Goal: Task Accomplishment & Management: Use online tool/utility

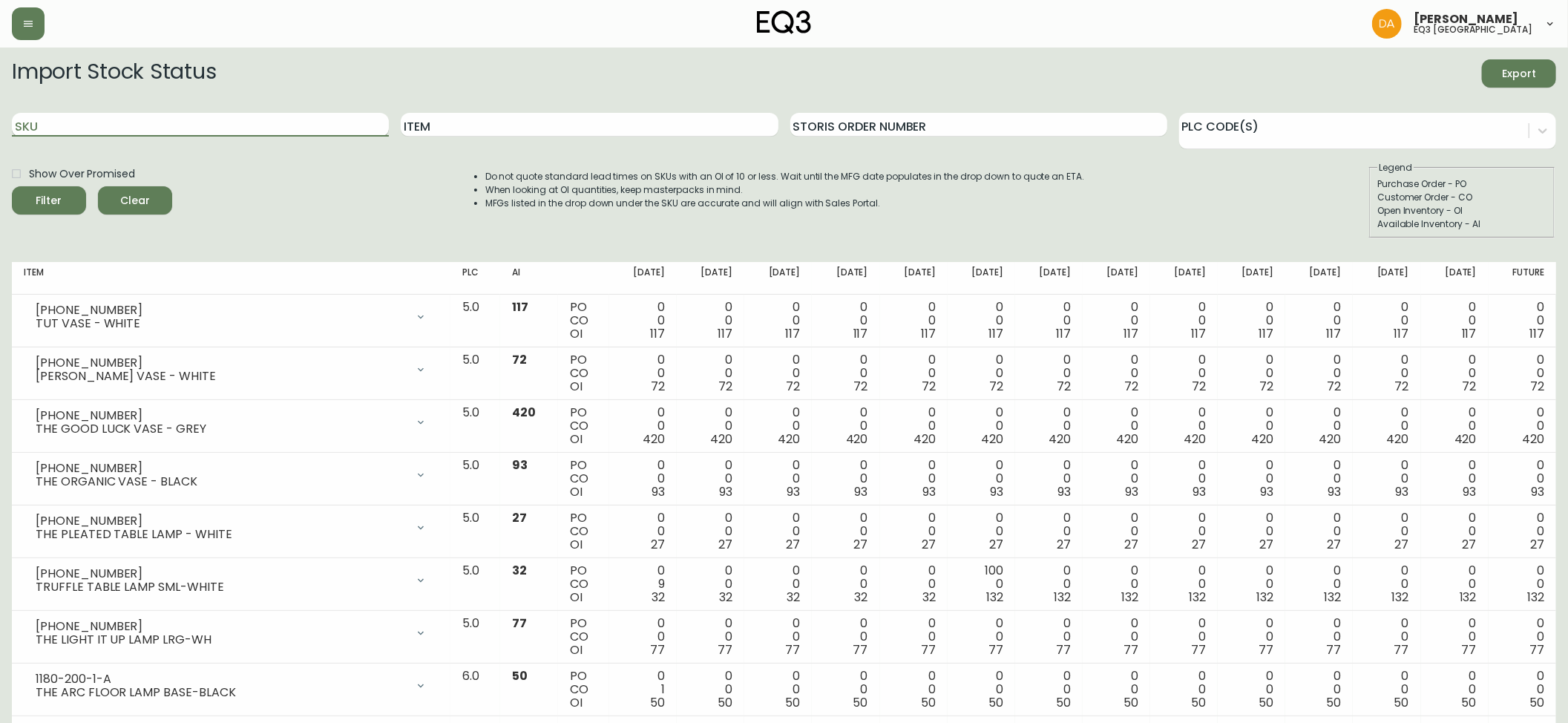
click at [92, 126] on input "SKU" at bounding box center [199, 124] width 377 height 24
paste input "3180-254-0"
type input "3180-254-0"
click at [43, 194] on icon "submit" at bounding box center [43, 200] width 21 height 21
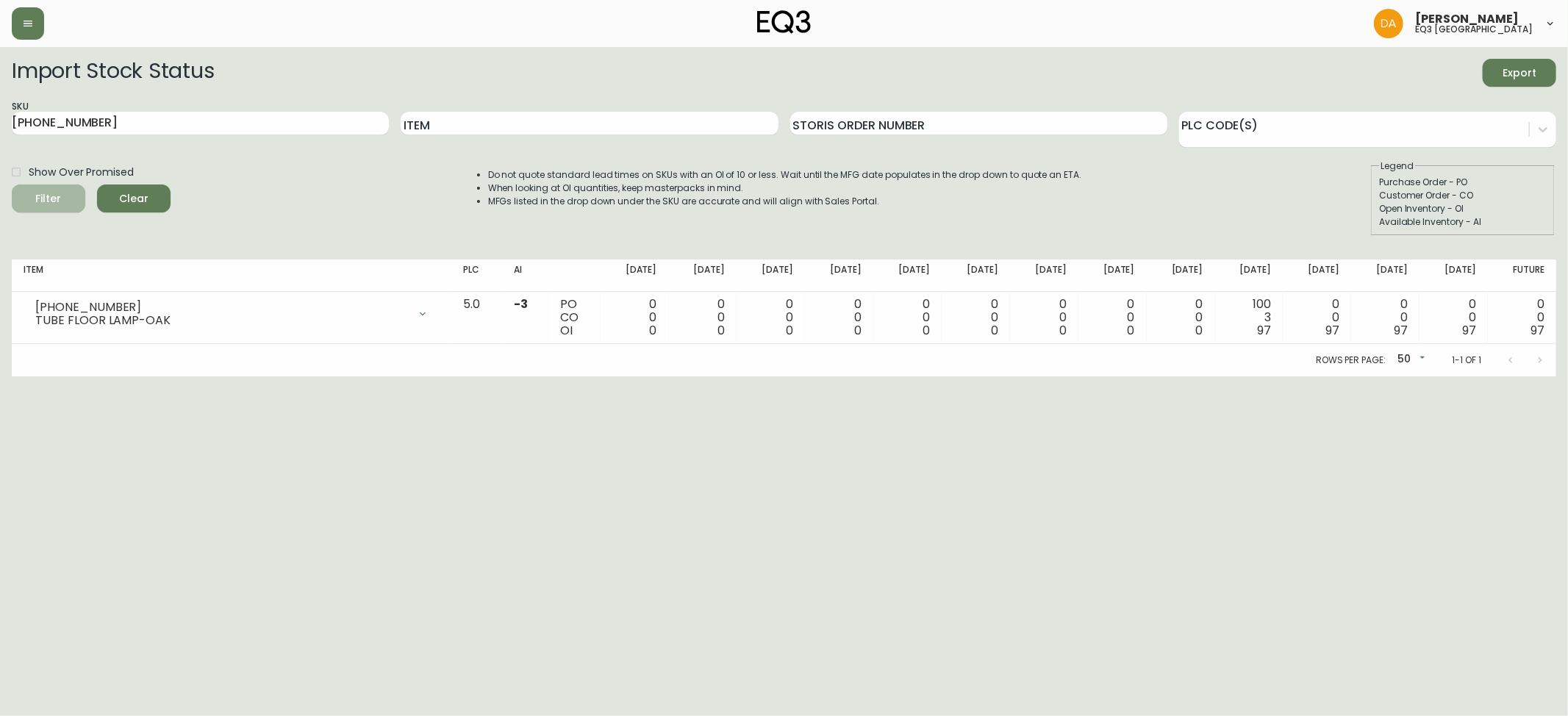
click at [43, 192] on icon "submit" at bounding box center [43, 197] width 17 height 17
click at [137, 203] on span "Clear" at bounding box center [134, 199] width 50 height 18
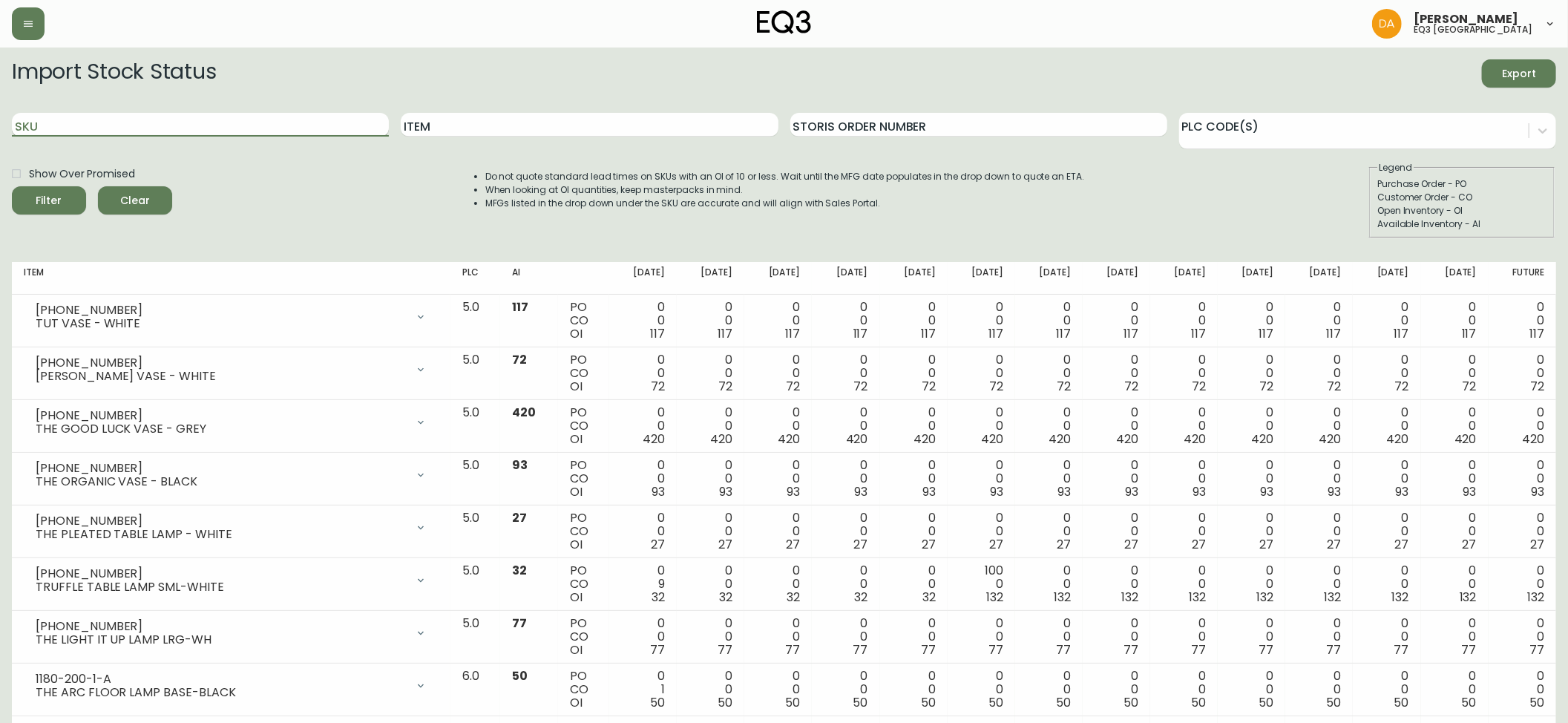
click at [52, 121] on input "SKU" at bounding box center [199, 124] width 377 height 24
paste input "7110-302-1"
type input "7110-302-1"
click at [60, 198] on span "Filter" at bounding box center [49, 201] width 50 height 18
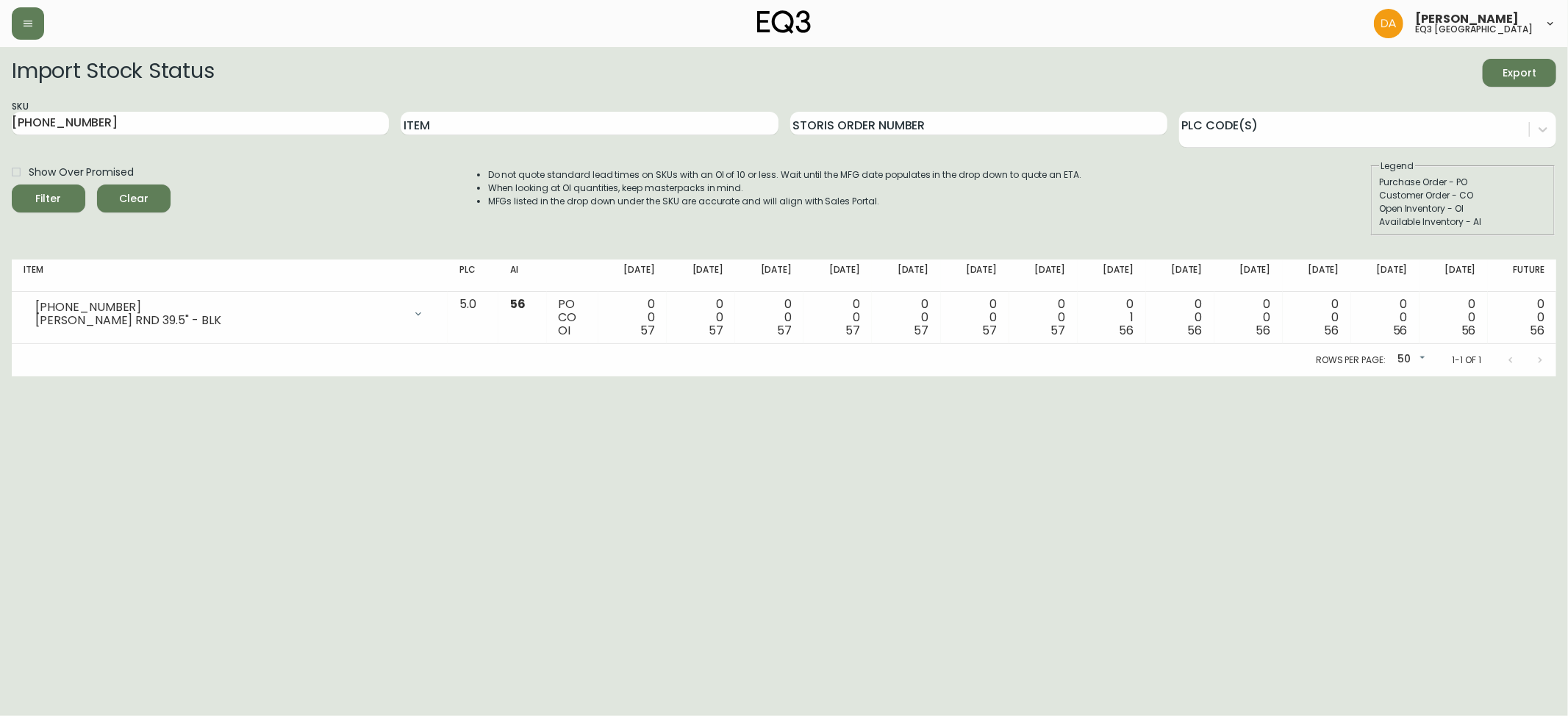
click at [1318, 210] on div "Show Over Promised Filter Clear Do not quote standard lead times on SKUs with a…" at bounding box center [784, 198] width 1545 height 76
click at [36, 24] on button "button" at bounding box center [28, 24] width 32 height 32
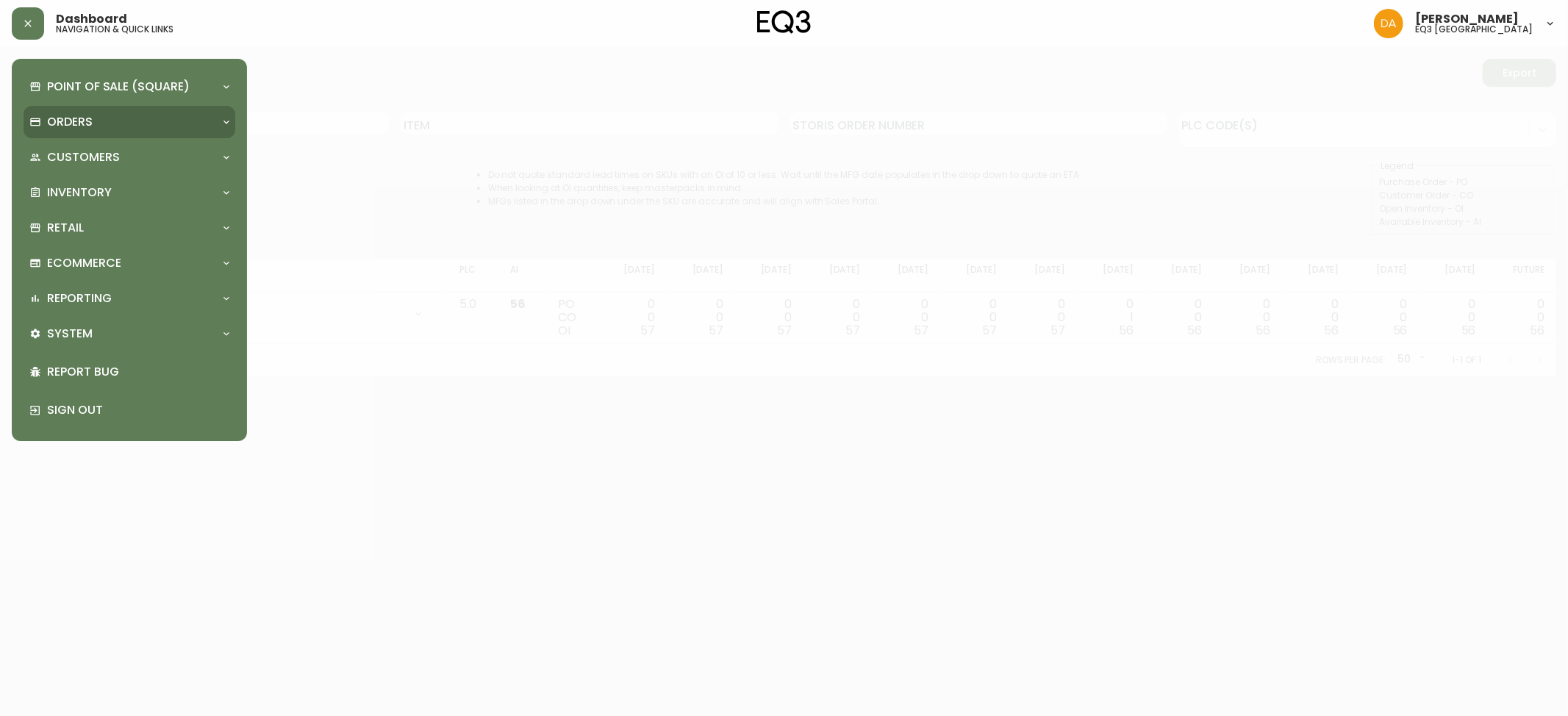
click at [59, 118] on p "Orders" at bounding box center [70, 121] width 46 height 16
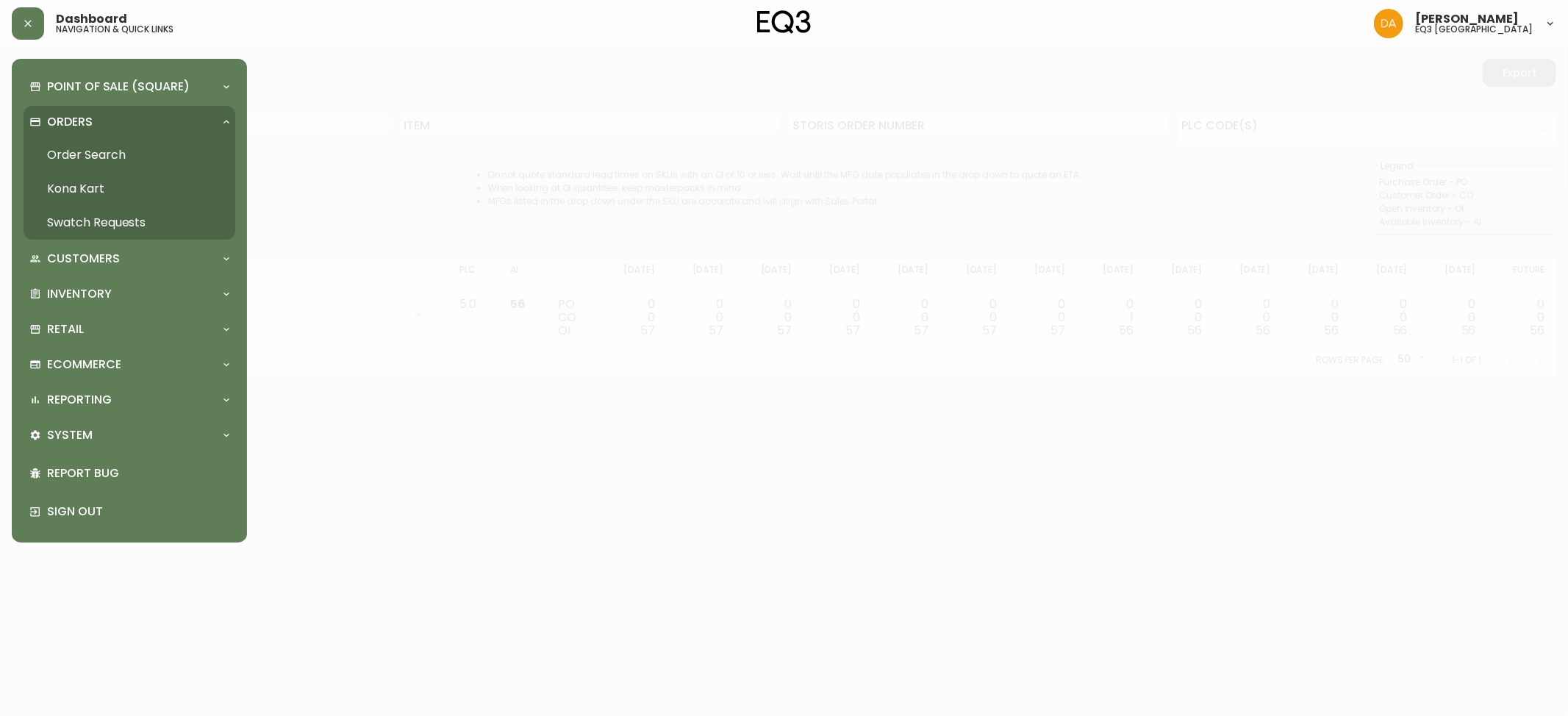
click at [100, 157] on link "Order Search" at bounding box center [130, 155] width 212 height 33
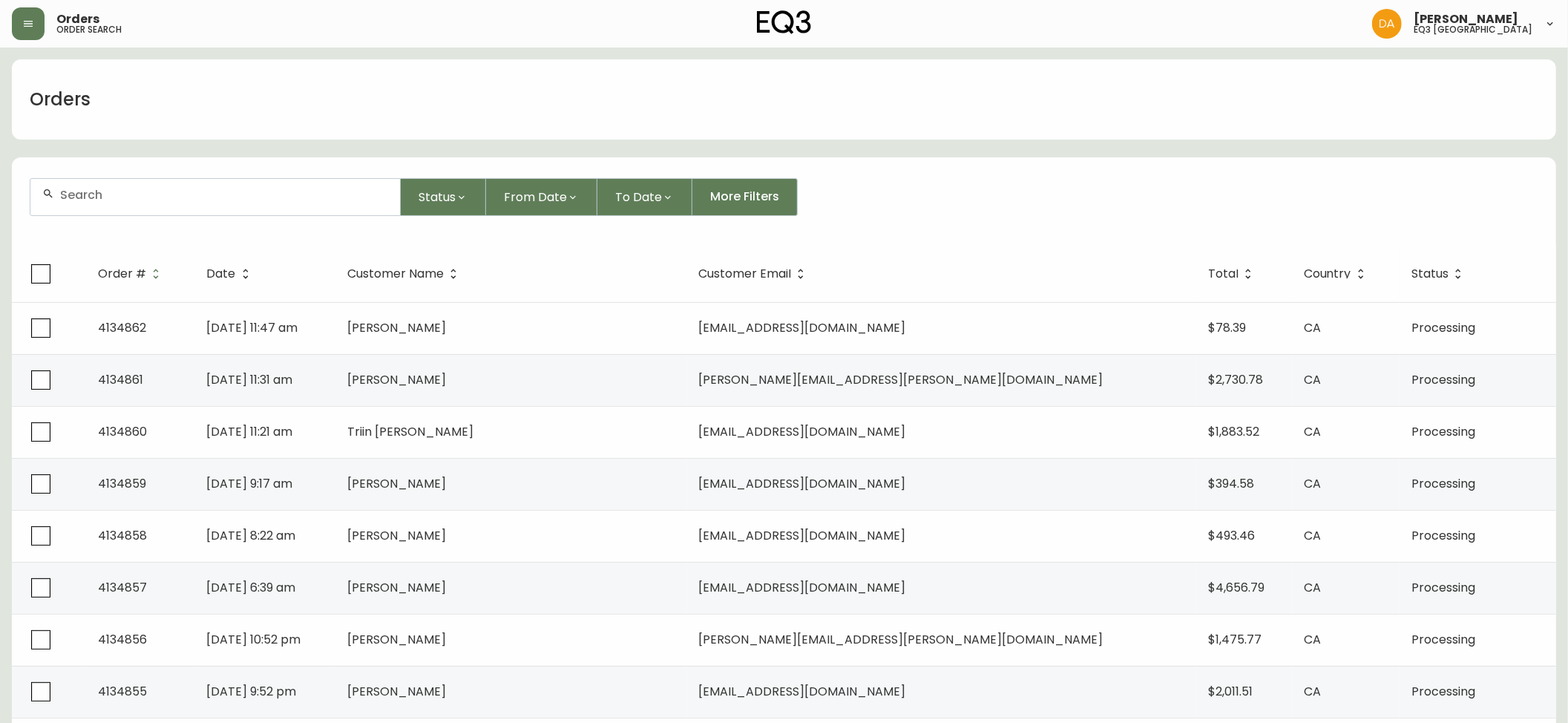
click at [66, 202] on div at bounding box center [215, 198] width 369 height 37
type input "FFLEEK@HOTMAIL.COM"
click at [108, 276] on span "FFLEEK@HOTMAIL.COM" at bounding box center [151, 278] width 207 height 17
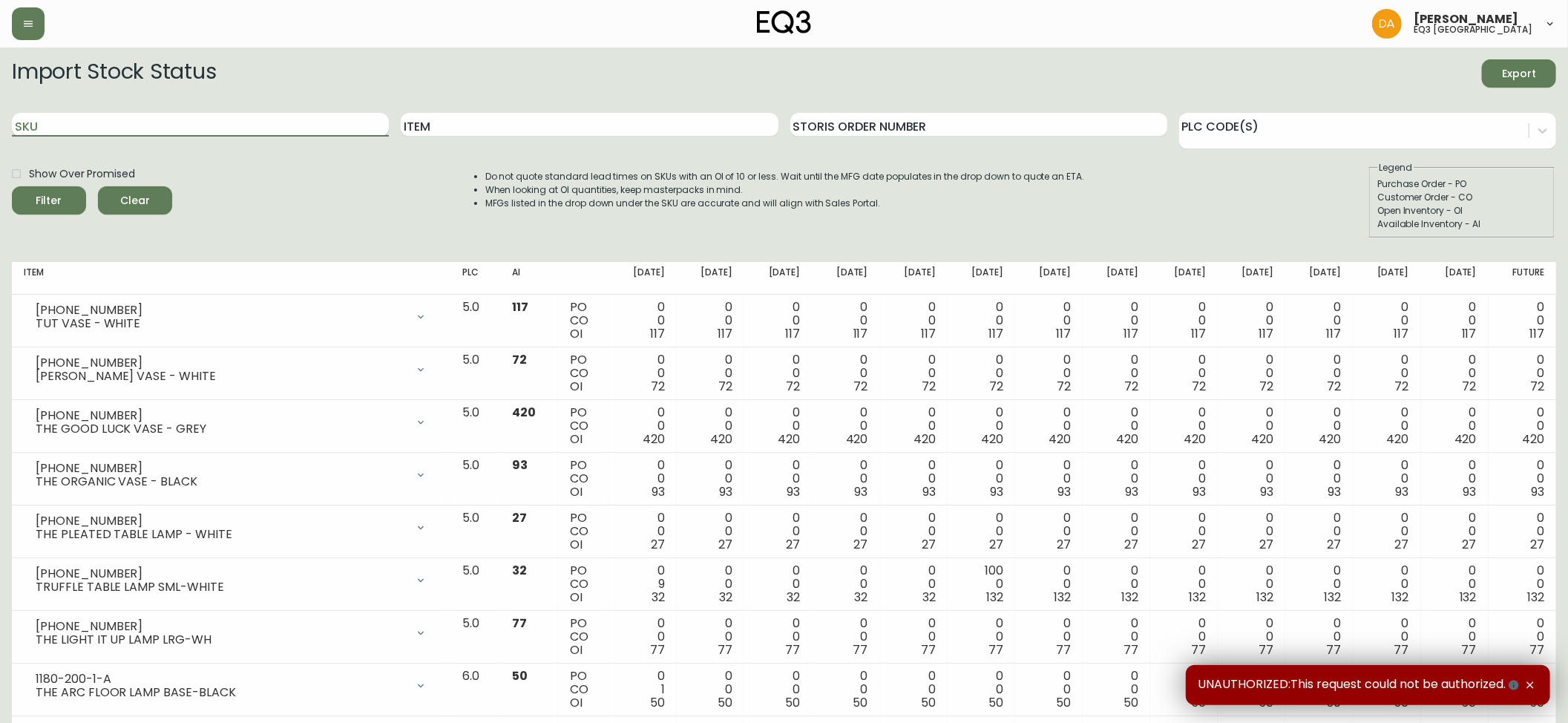
click at [92, 129] on input "SKU" at bounding box center [199, 124] width 377 height 24
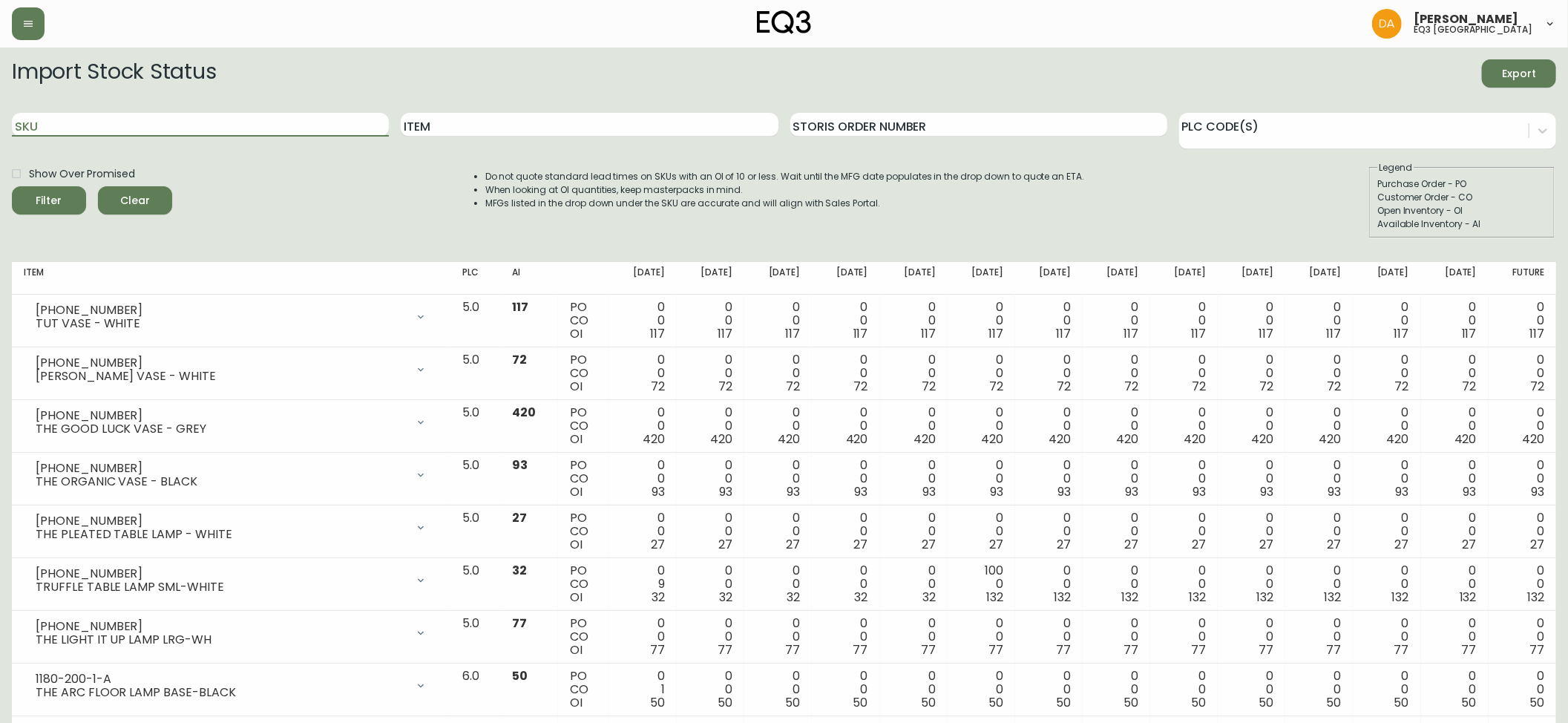
paste input "[PHONE_NUMBER]"
type input "[PHONE_NUMBER]"
click at [69, 198] on span "Filter" at bounding box center [49, 201] width 50 height 18
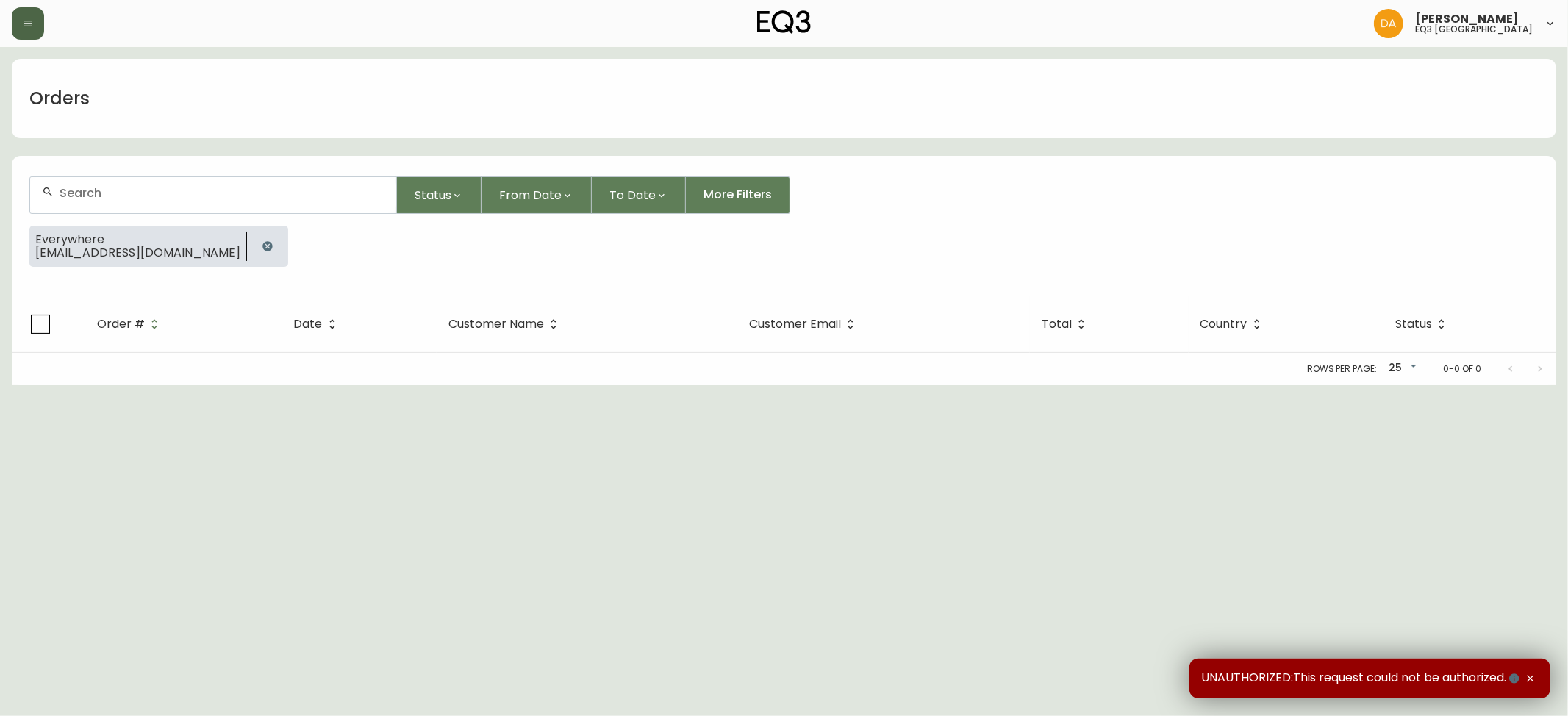
click at [24, 17] on icon "button" at bounding box center [28, 23] width 11 height 11
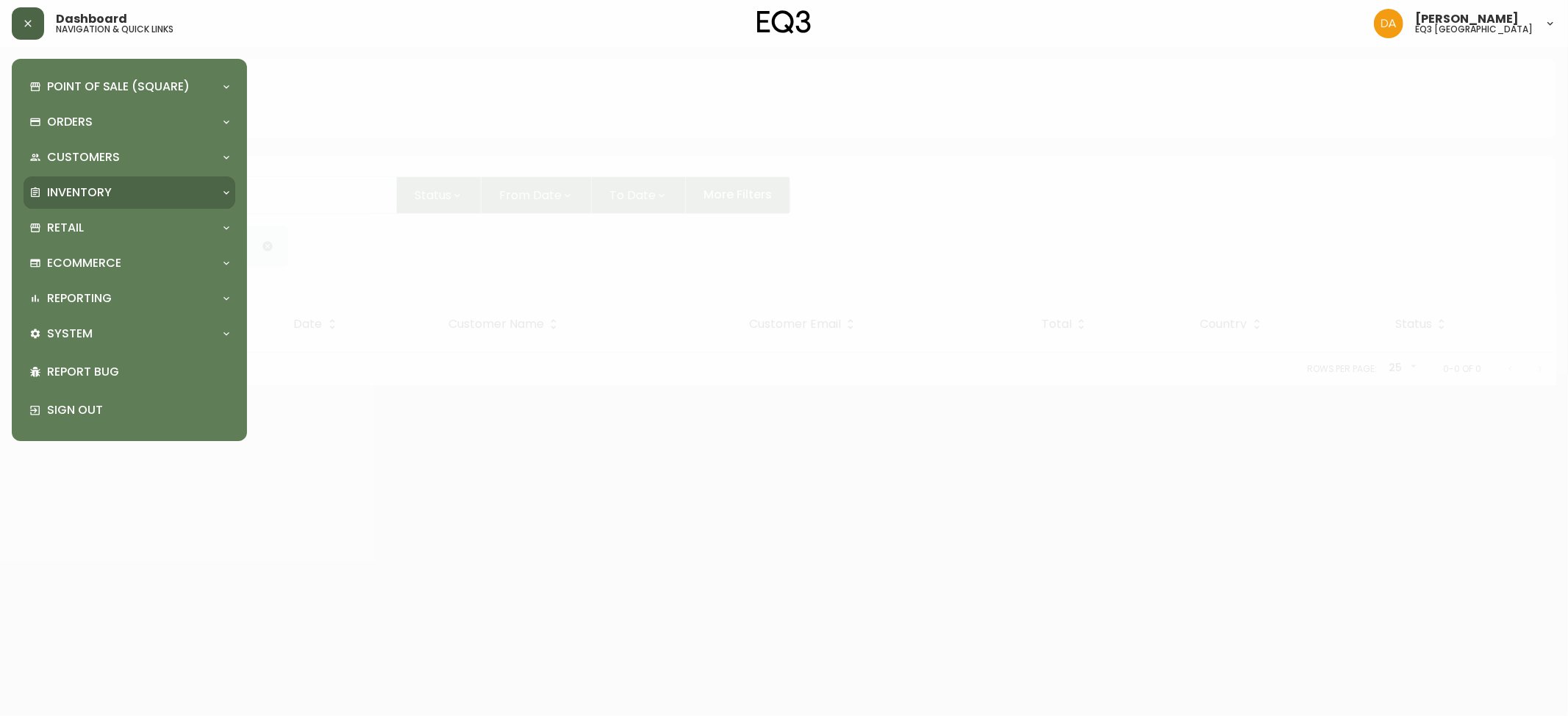
click at [92, 182] on div "Inventory" at bounding box center [130, 193] width 212 height 32
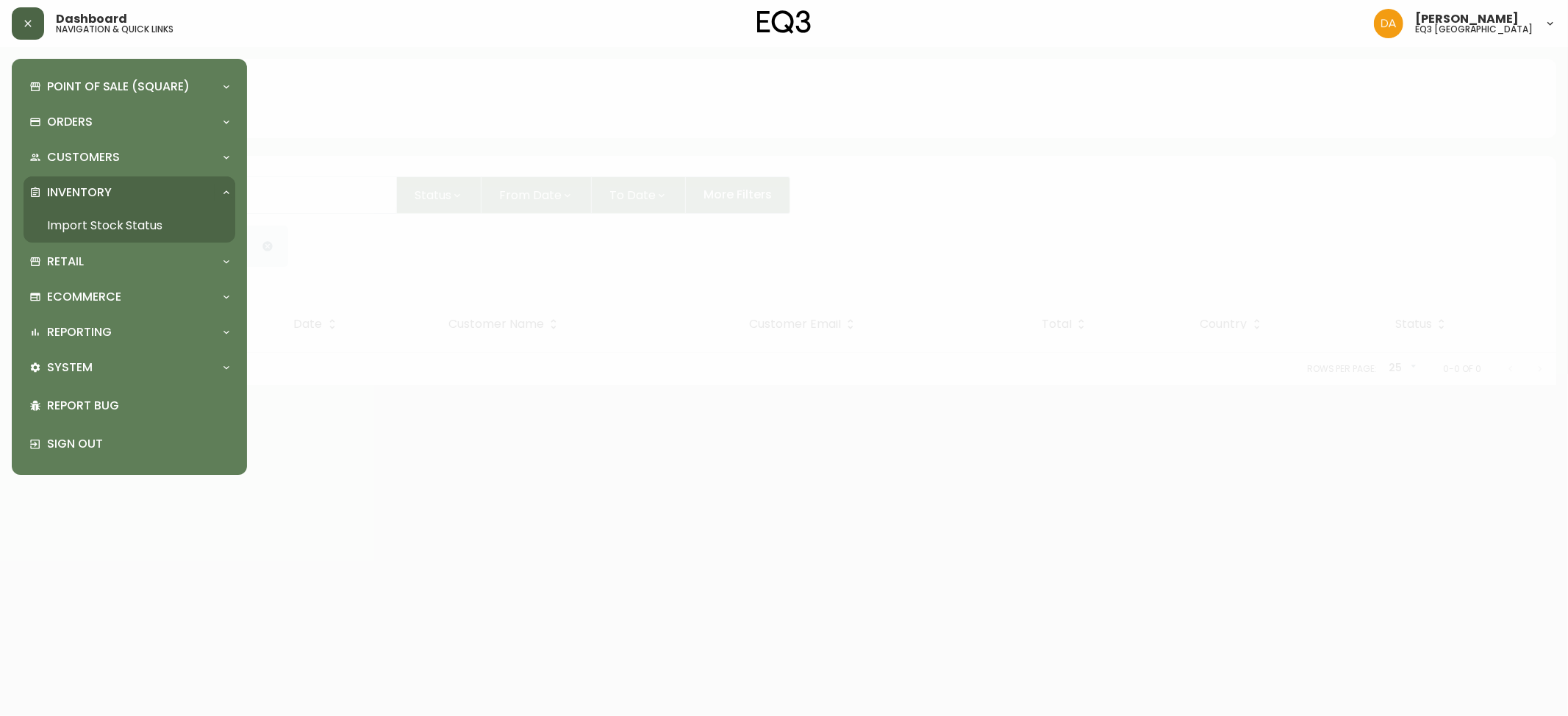
click at [100, 231] on link "Import Stock Status" at bounding box center [130, 225] width 212 height 33
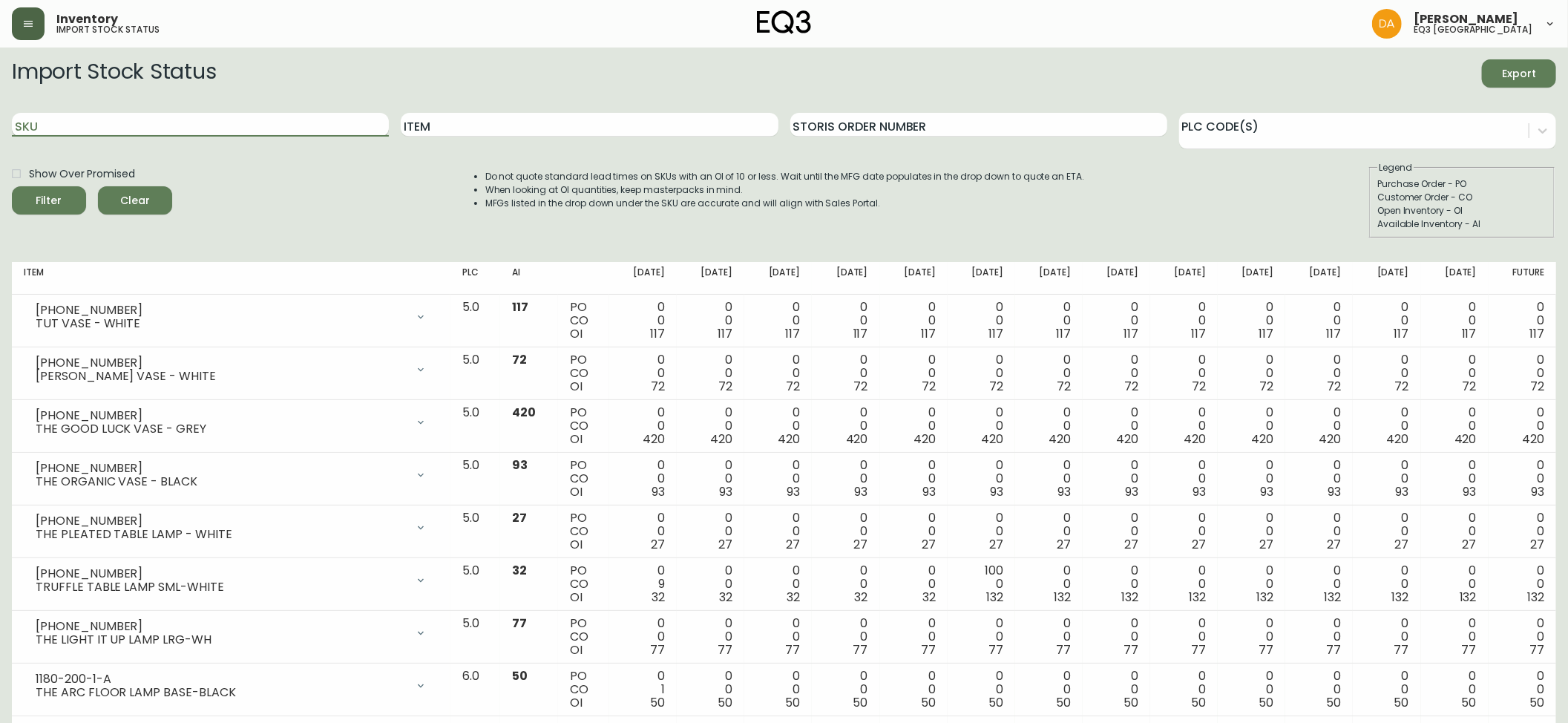
click at [71, 127] on input "SKU" at bounding box center [199, 124] width 377 height 24
paste input "3020-268-1"
type input "3020-268-1"
click at [63, 200] on span "Filter" at bounding box center [49, 201] width 50 height 18
